Goal: Information Seeking & Learning: Find specific fact

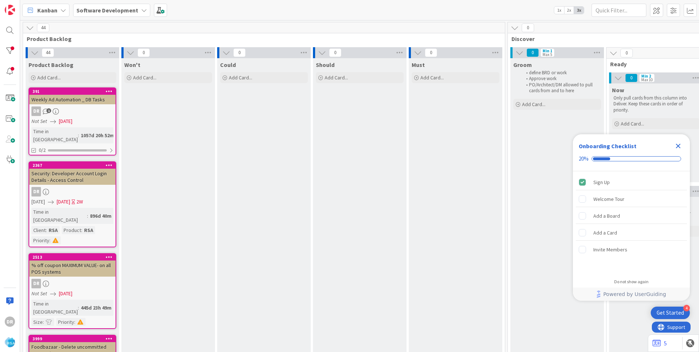
click at [679, 145] on icon "Close Checklist" at bounding box center [678, 146] width 5 height 5
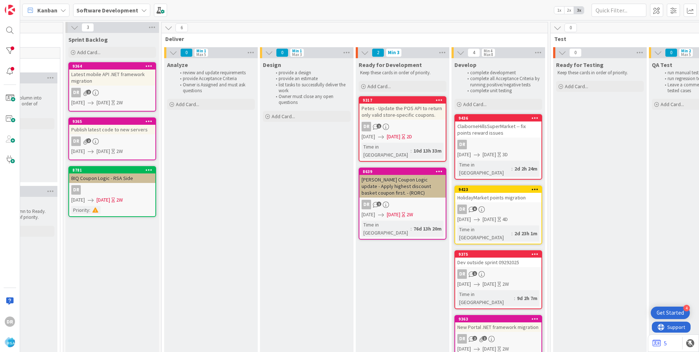
scroll to position [0, 718]
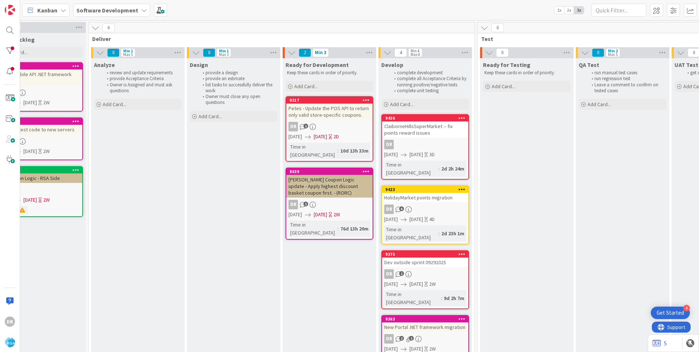
click at [443, 193] on div "HolidayMarket points migration" at bounding box center [425, 198] width 86 height 10
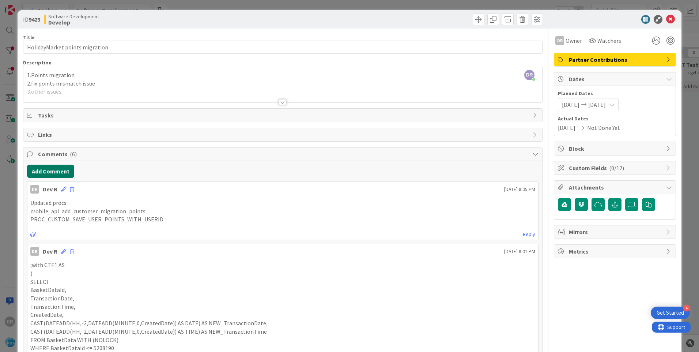
click at [61, 169] on button "Add Comment" at bounding box center [50, 171] width 47 height 13
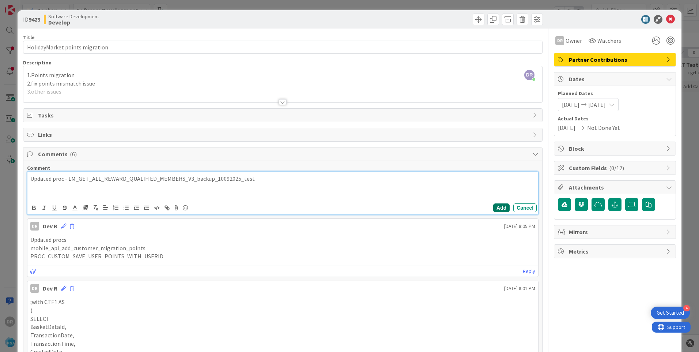
click at [493, 205] on button "Add" at bounding box center [501, 207] width 16 height 9
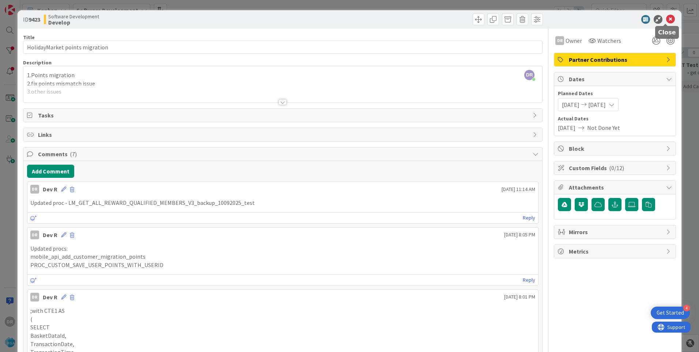
click at [667, 18] on icon at bounding box center [670, 19] width 9 height 9
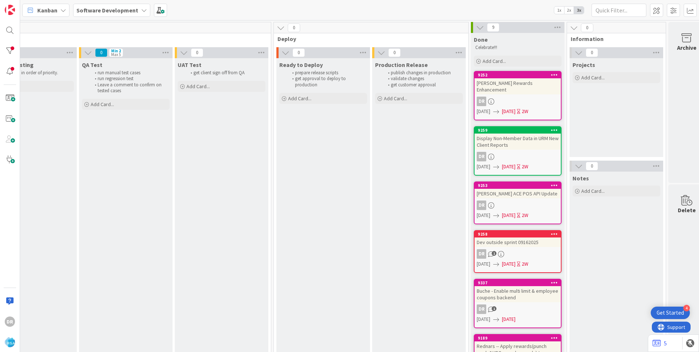
scroll to position [0, 1229]
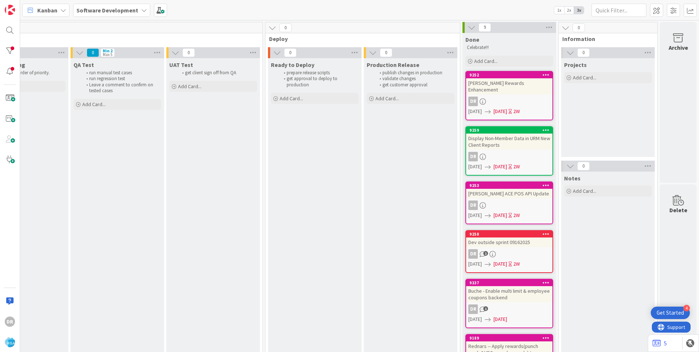
click at [508, 138] on div "Display Non-Member Data in URM New Client Reports" at bounding box center [509, 141] width 86 height 16
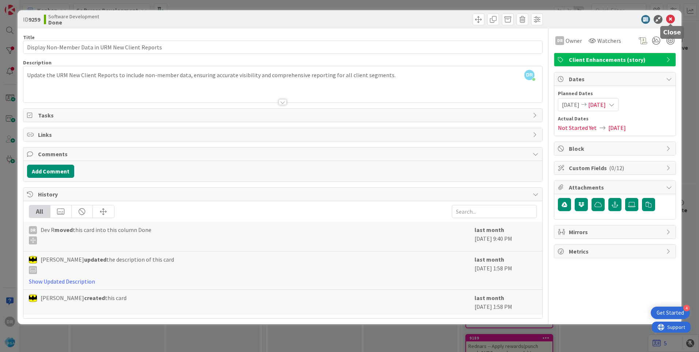
click at [671, 17] on icon at bounding box center [670, 19] width 9 height 9
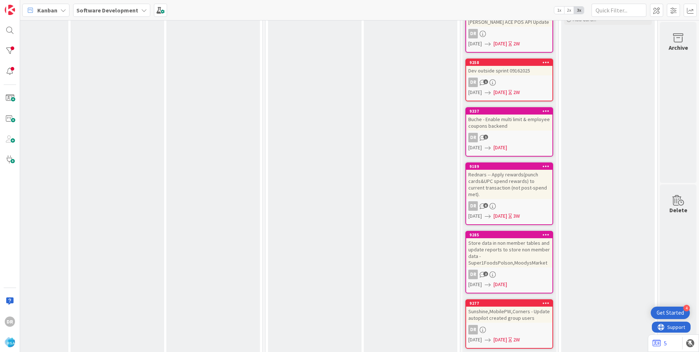
scroll to position [183, 1229]
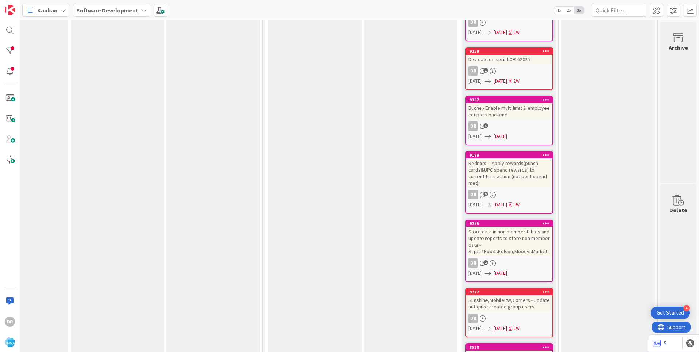
click at [513, 227] on div "Store data in non member tables and update reports to store non member data - S…" at bounding box center [509, 241] width 86 height 29
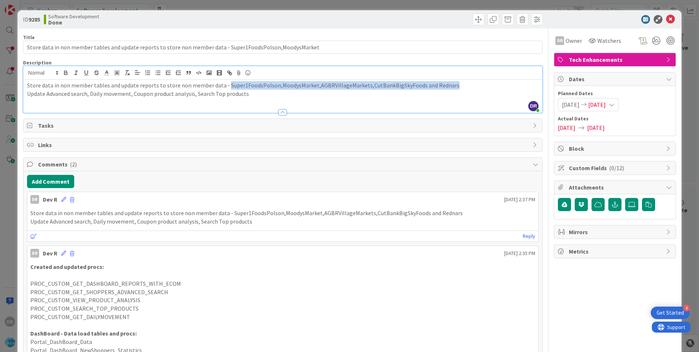
drag, startPoint x: 450, startPoint y: 75, endPoint x: 224, endPoint y: 85, distance: 226.9
click at [224, 85] on p "Store data in non member tables and update reports to store non member data - S…" at bounding box center [283, 85] width 512 height 8
copy p "Super1FoodsPolson,MoodysMarket,AGBRVillageMarkets,CutBankBigSkyFoods and Rednars"
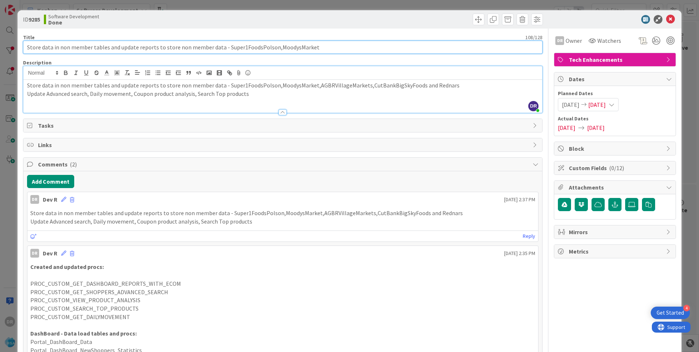
drag, startPoint x: 318, startPoint y: 49, endPoint x: 224, endPoint y: 47, distance: 94.0
click at [224, 47] on input "Store data in non member tables and update reports to store non member data - S…" at bounding box center [283, 47] width 520 height 13
paste input ",AGBRVillageMarkets,"
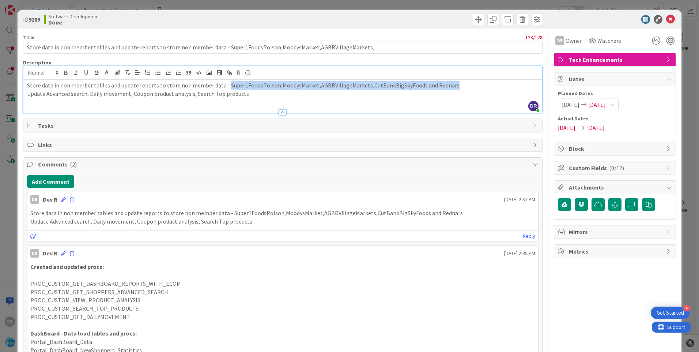
drag, startPoint x: 466, startPoint y: 86, endPoint x: 223, endPoint y: 85, distance: 242.8
click at [223, 85] on p "Store data in non member tables and update reports to store non member data - S…" at bounding box center [283, 85] width 512 height 8
copy p "Super1FoodsPolson,MoodysMarket,AGBRVillageMarkets,CutBankBigSkyFoods and Rednars"
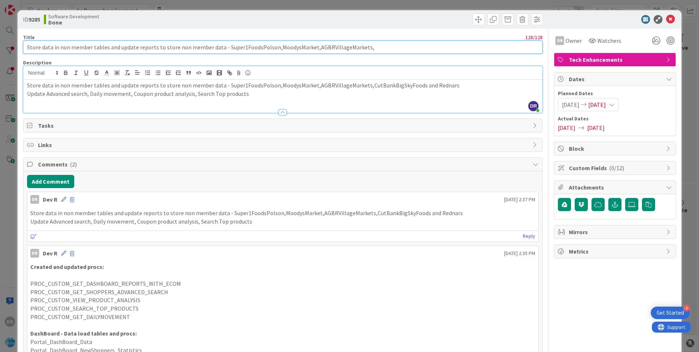
drag, startPoint x: 378, startPoint y: 49, endPoint x: 224, endPoint y: 49, distance: 154.3
click at [224, 49] on input "Store data in non member tables and update reports to store non member data - S…" at bounding box center [283, 47] width 520 height 13
click at [314, 47] on input "Store data in non member tables and update reports to store non member data - S…" at bounding box center [283, 47] width 520 height 13
click at [330, 49] on input "Store data in non member tables and update reports to store non member data - S…" at bounding box center [283, 47] width 520 height 13
click at [356, 45] on input "Store data in non member tables and update reports to store non member data - S…" at bounding box center [283, 47] width 520 height 13
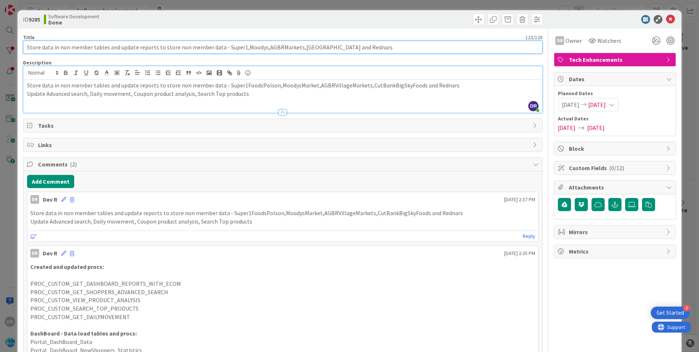
type input "Store data in non member tables and update reports to store non member data - S…"
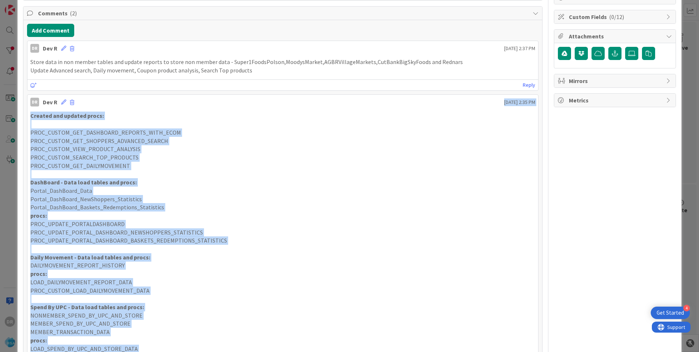
scroll to position [146, 0]
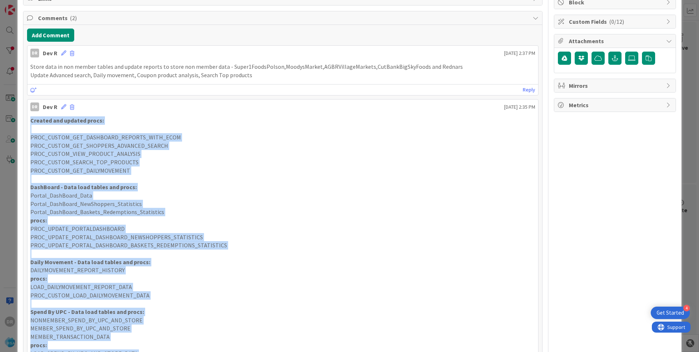
drag, startPoint x: 163, startPoint y: 231, endPoint x: 26, endPoint y: 123, distance: 174.1
click at [26, 123] on div "Add Comment DR [PERSON_NAME] [DATE] 2:37 PM Store data in non member tables and…" at bounding box center [282, 230] width 519 height 411
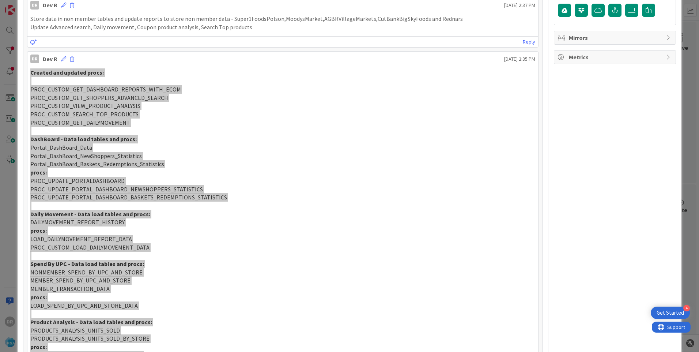
scroll to position [150, 0]
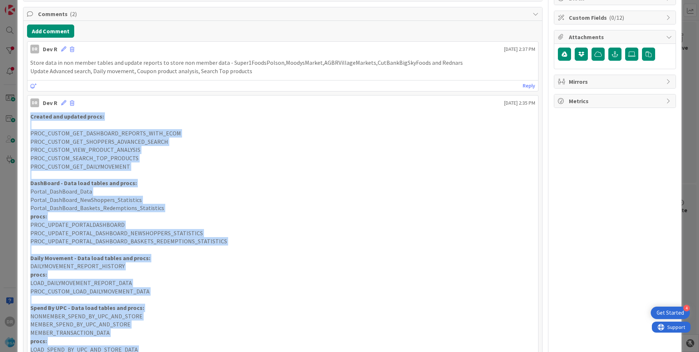
copy div "Created and updated procs: PROC_CUSTOM_GET_DASHBOARD_REPORTS_WITH_ECOM PROC_CUS…"
